Goal: Check status: Check status

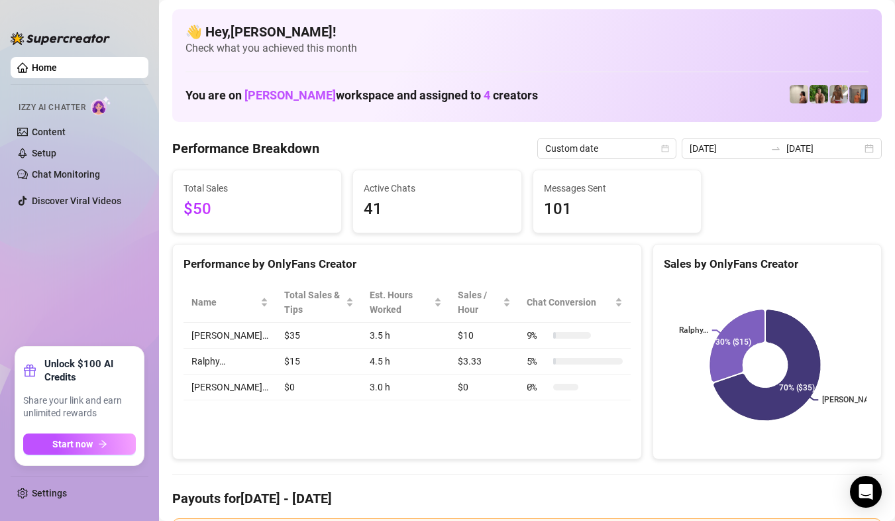
scroll to position [132, 0]
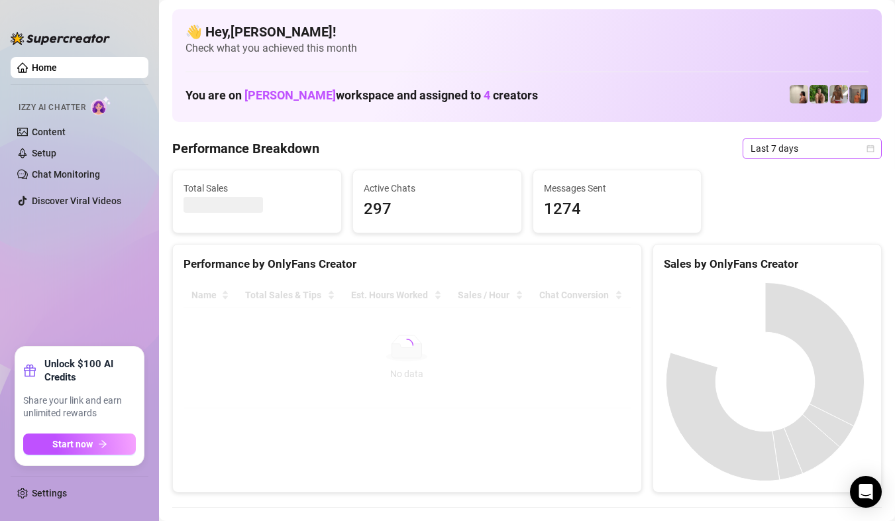
click at [866, 150] on icon "calendar" at bounding box center [870, 148] width 8 height 8
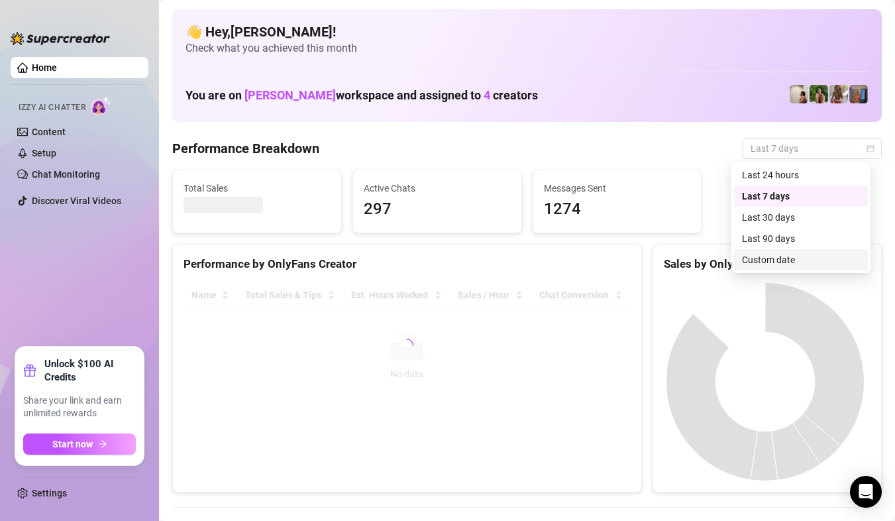
click at [797, 253] on div "Custom date" at bounding box center [801, 259] width 118 height 15
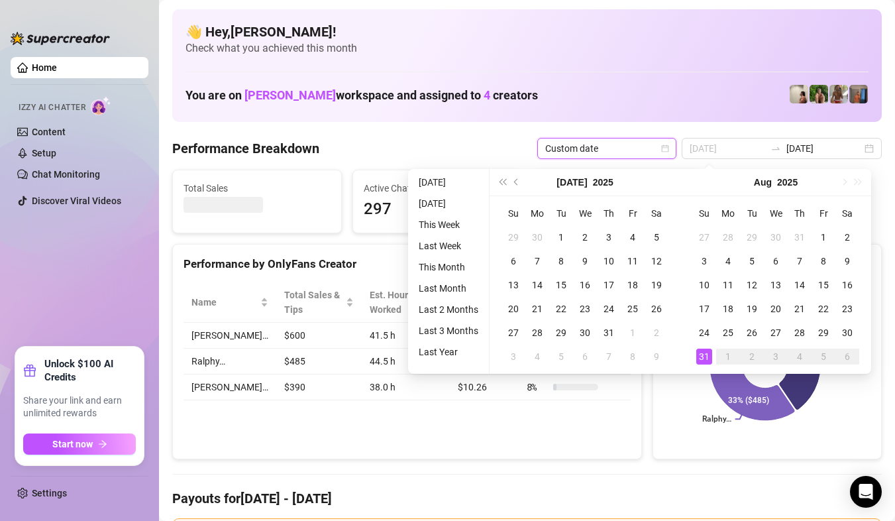
type input "[DATE]"
click at [708, 354] on div "31" at bounding box center [704, 356] width 16 height 16
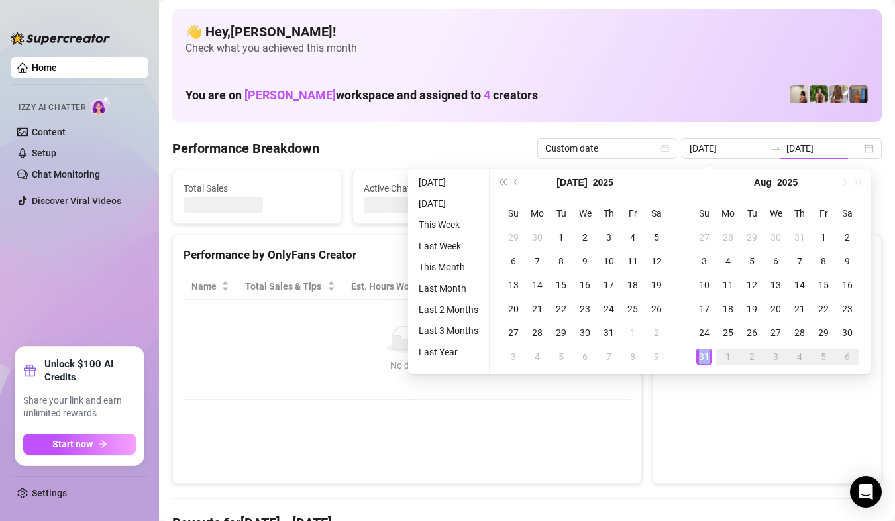
type input "[DATE]"
